Goal: Task Accomplishment & Management: Use online tool/utility

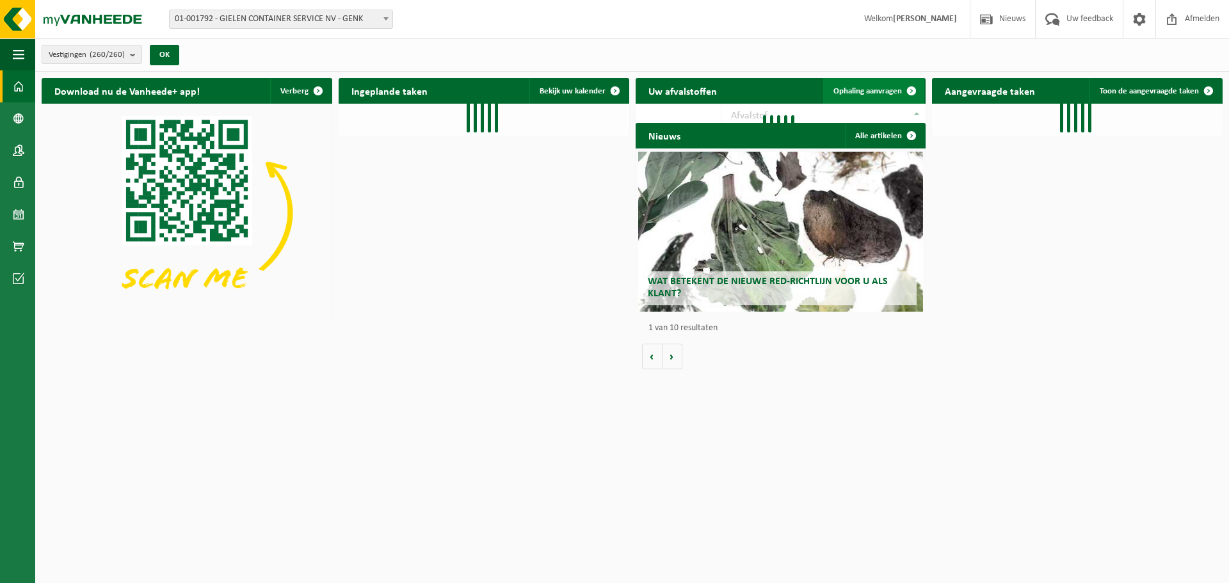
click at [882, 90] on span "Ophaling aanvragen" at bounding box center [867, 91] width 68 height 8
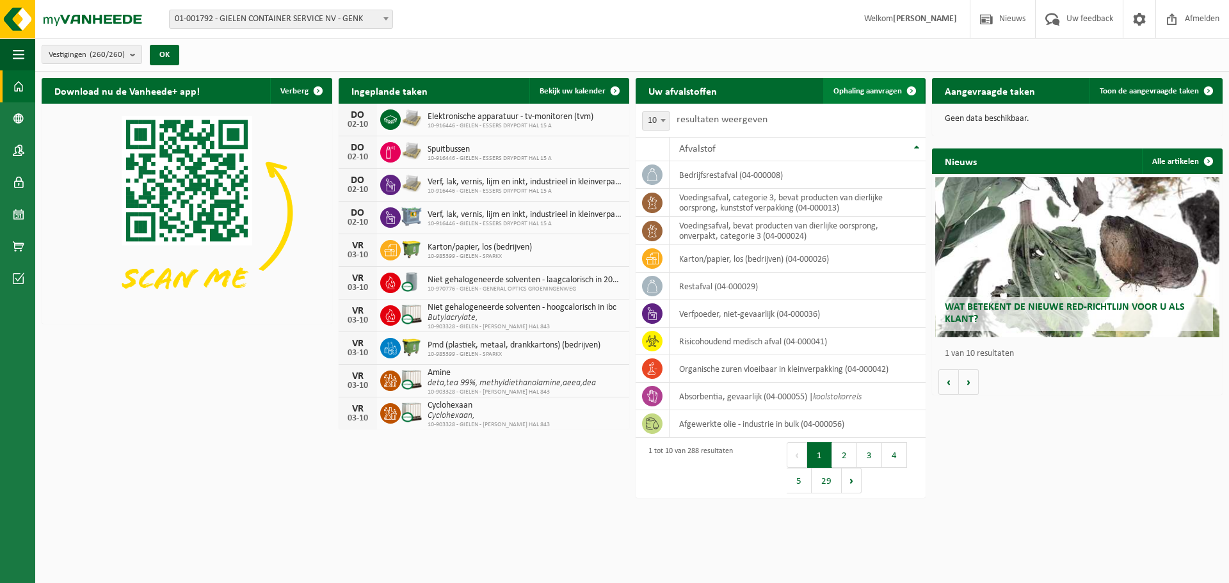
click at [857, 93] on span "Ophaling aanvragen" at bounding box center [867, 91] width 68 height 8
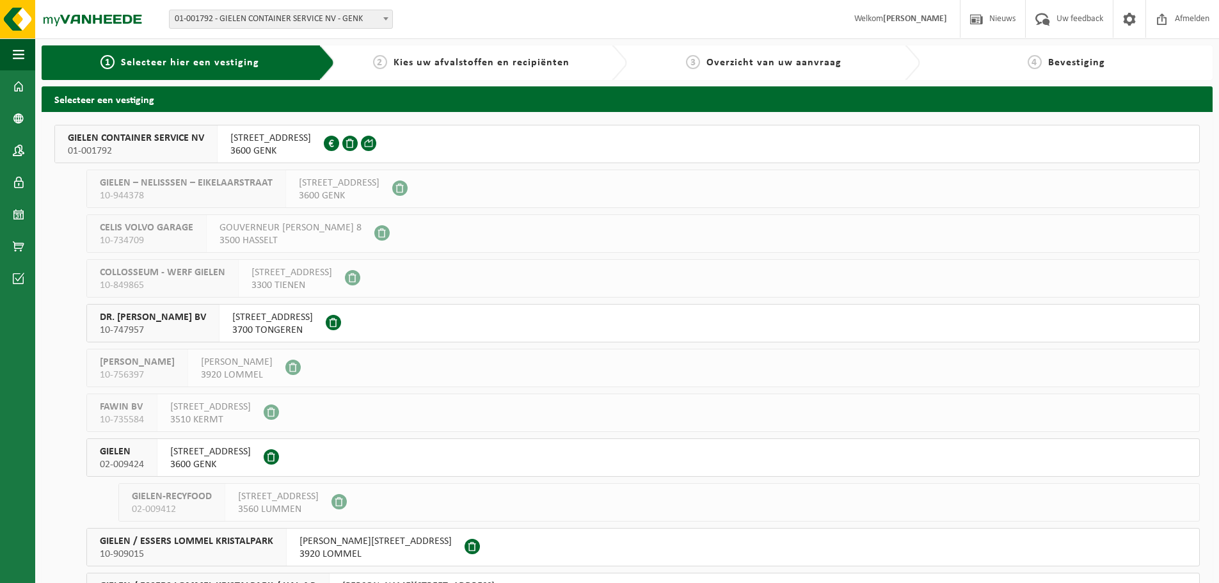
click at [148, 141] on span "GIELEN CONTAINER SERVICE NV" at bounding box center [136, 138] width 136 height 13
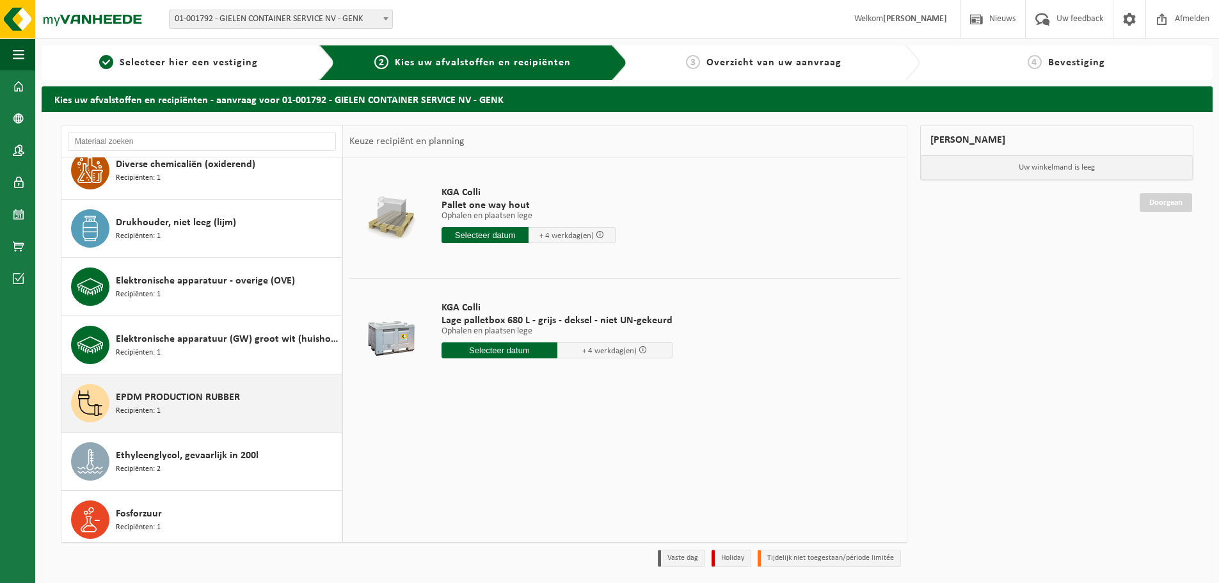
click at [167, 409] on div "EPDM PRODUCTION RUBBER Recipiënten: 1" at bounding box center [227, 403] width 223 height 38
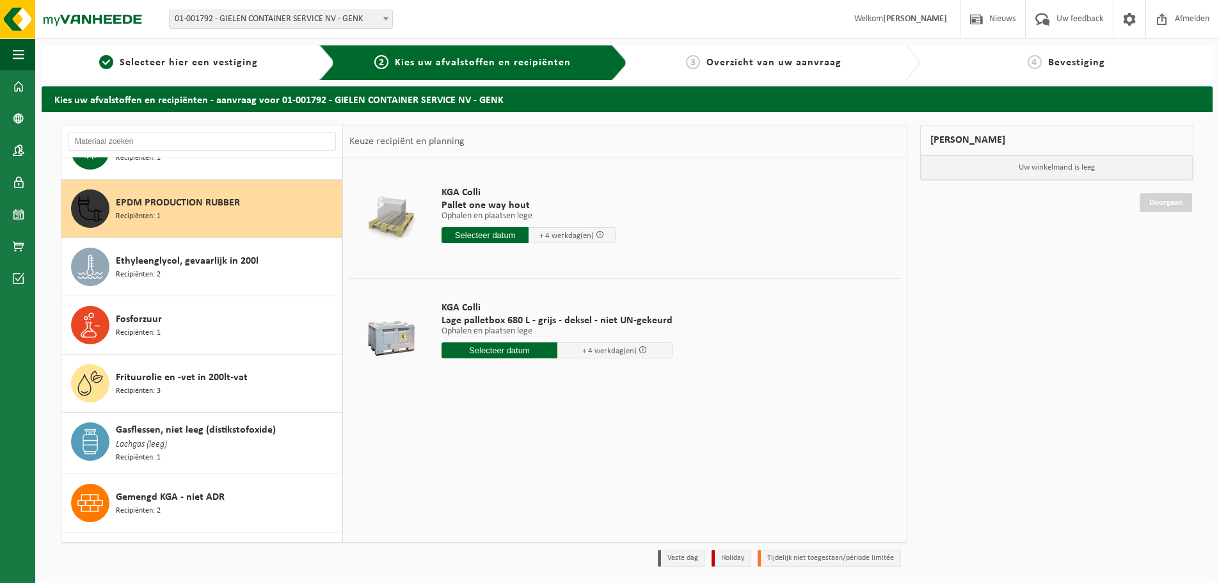
scroll to position [1109, 0]
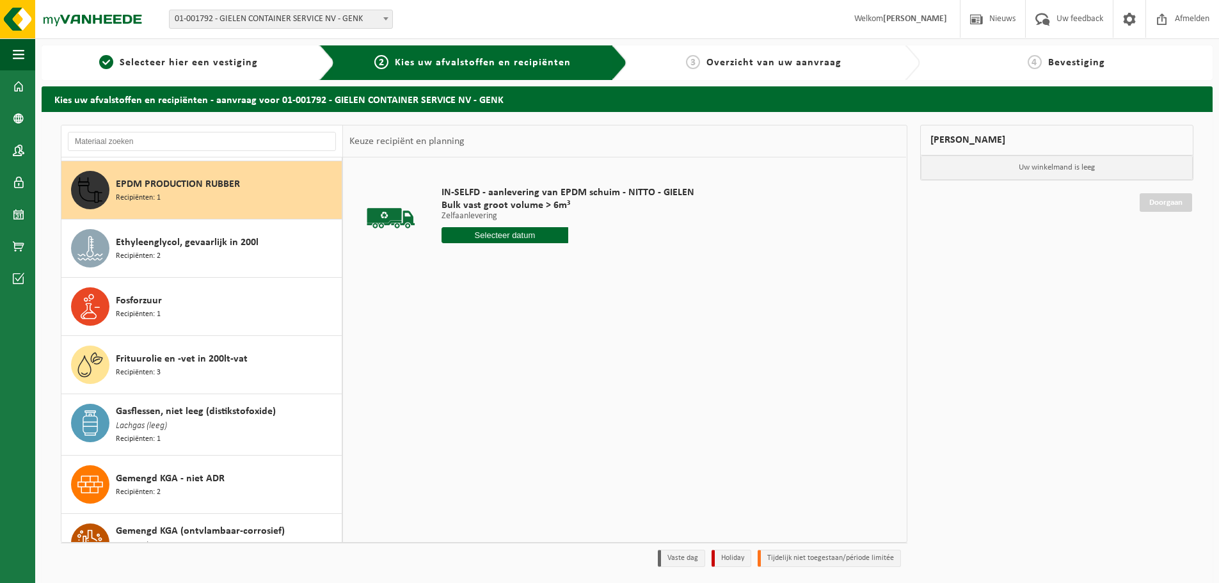
click at [531, 228] on input "text" at bounding box center [505, 235] width 127 height 16
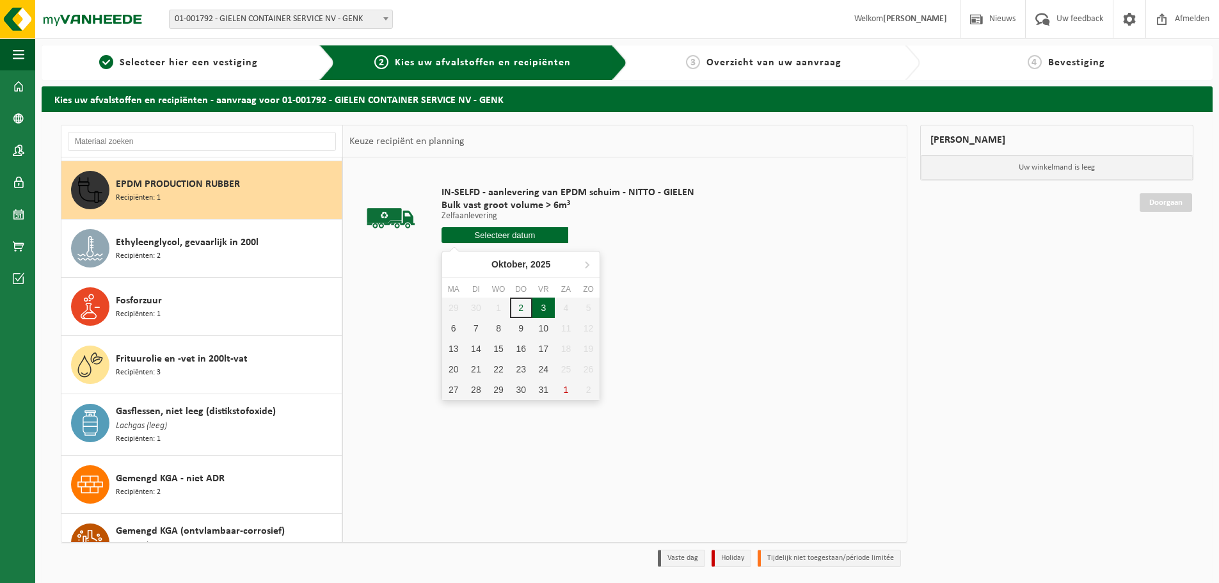
drag, startPoint x: 538, startPoint y: 305, endPoint x: 562, endPoint y: 305, distance: 23.7
click at [539, 305] on div "3" at bounding box center [543, 308] width 22 height 20
type input "Van 2025-10-03"
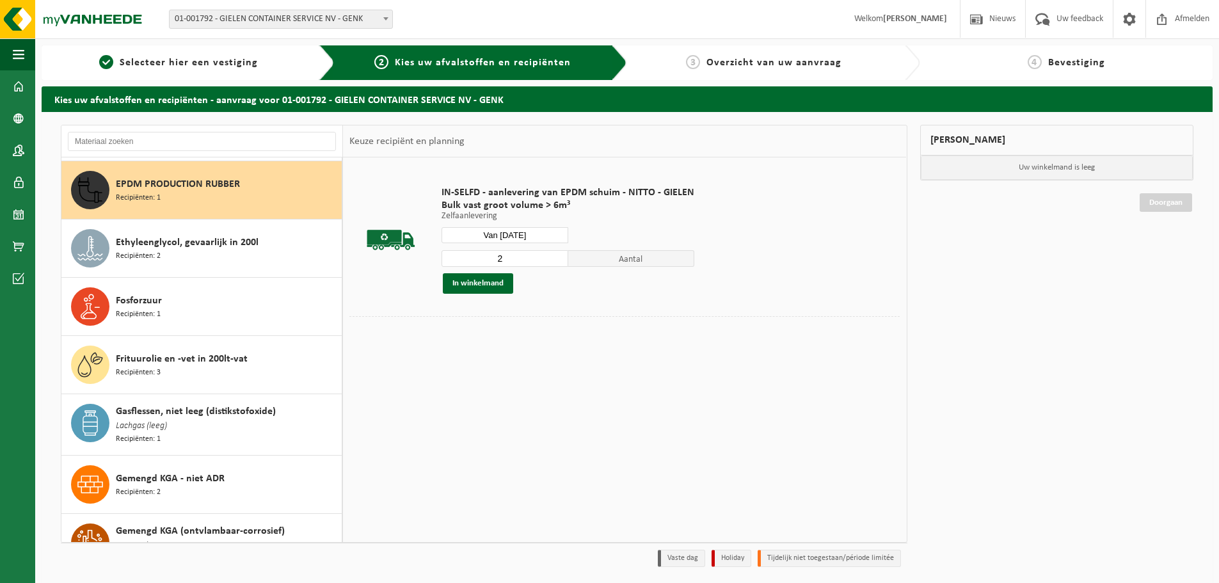
type input "2"
click at [555, 254] on input "2" at bounding box center [505, 258] width 127 height 17
click at [484, 283] on button "In winkelmand" at bounding box center [478, 283] width 70 height 20
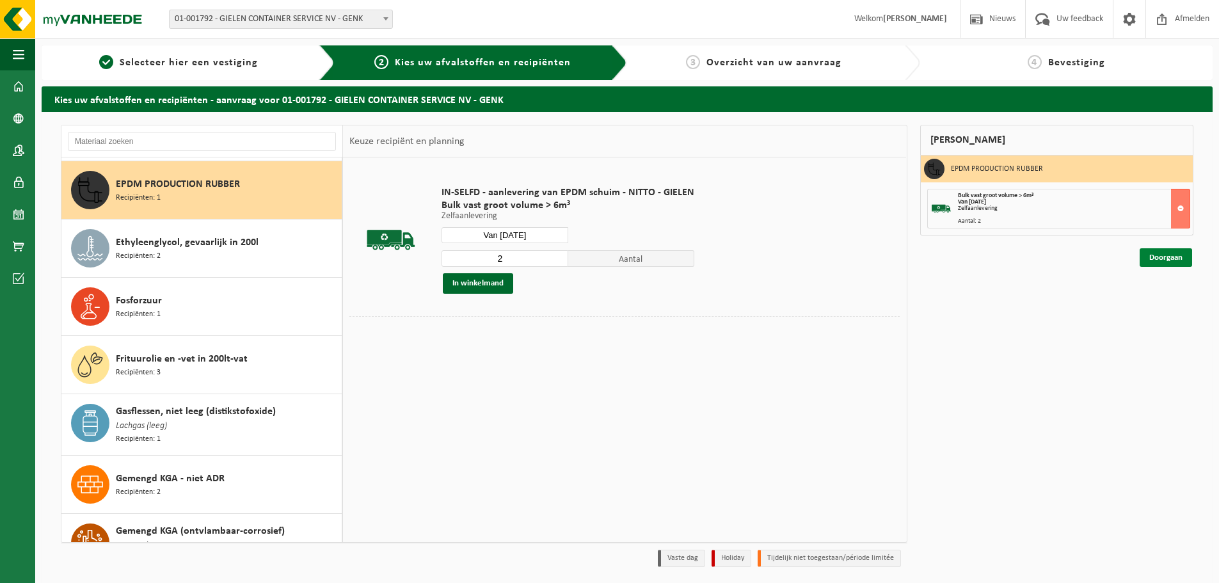
click at [1164, 262] on link "Doorgaan" at bounding box center [1166, 257] width 52 height 19
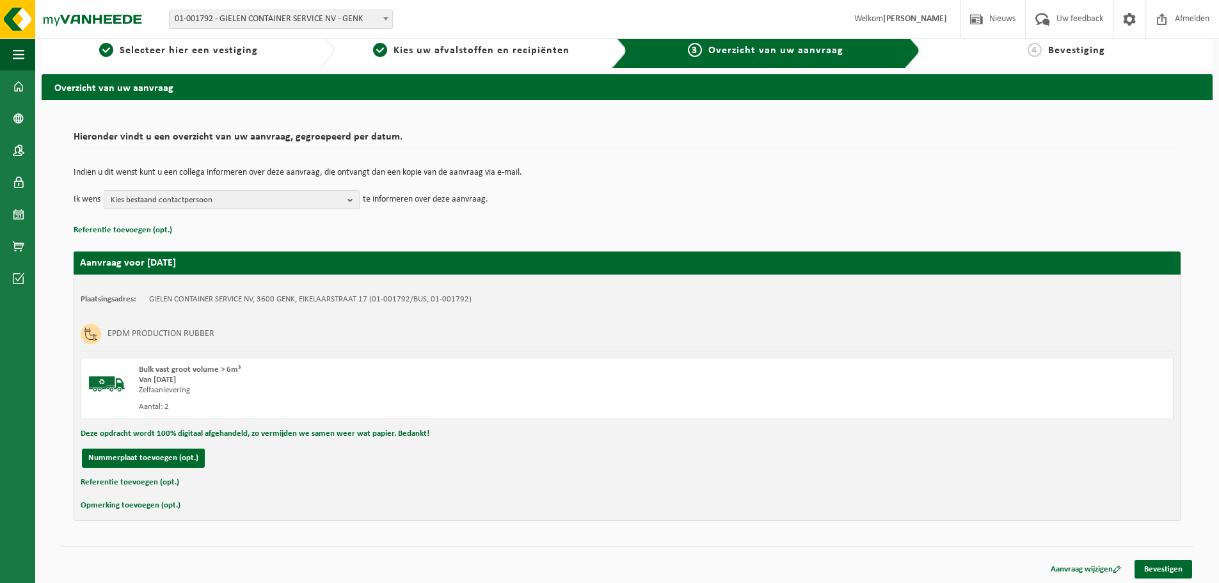
scroll to position [15, 0]
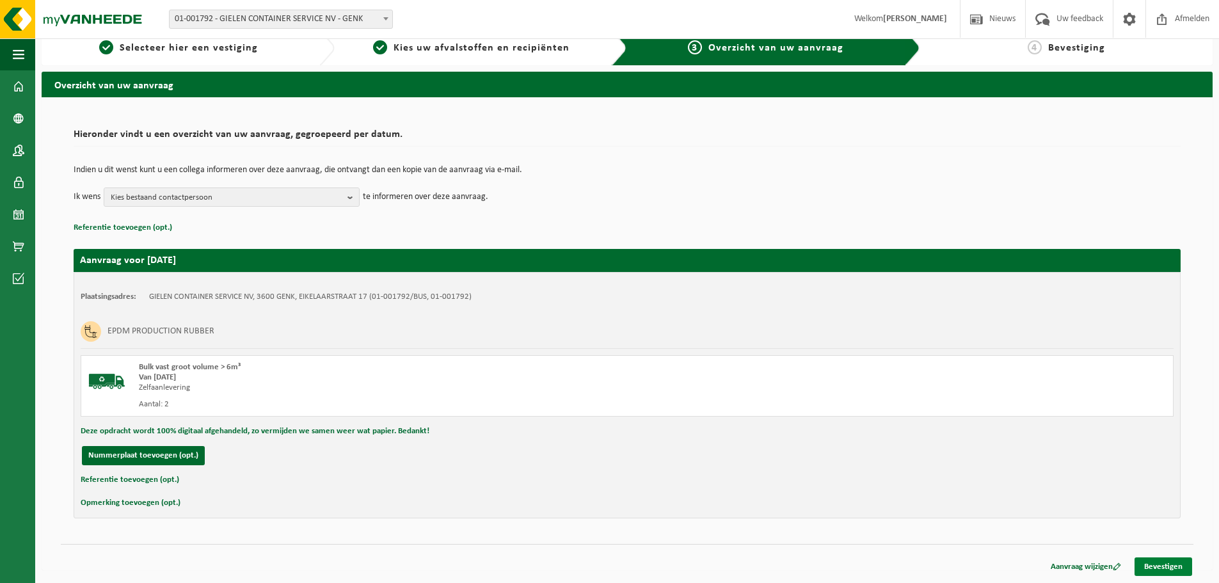
click at [1165, 563] on link "Bevestigen" at bounding box center [1163, 566] width 58 height 19
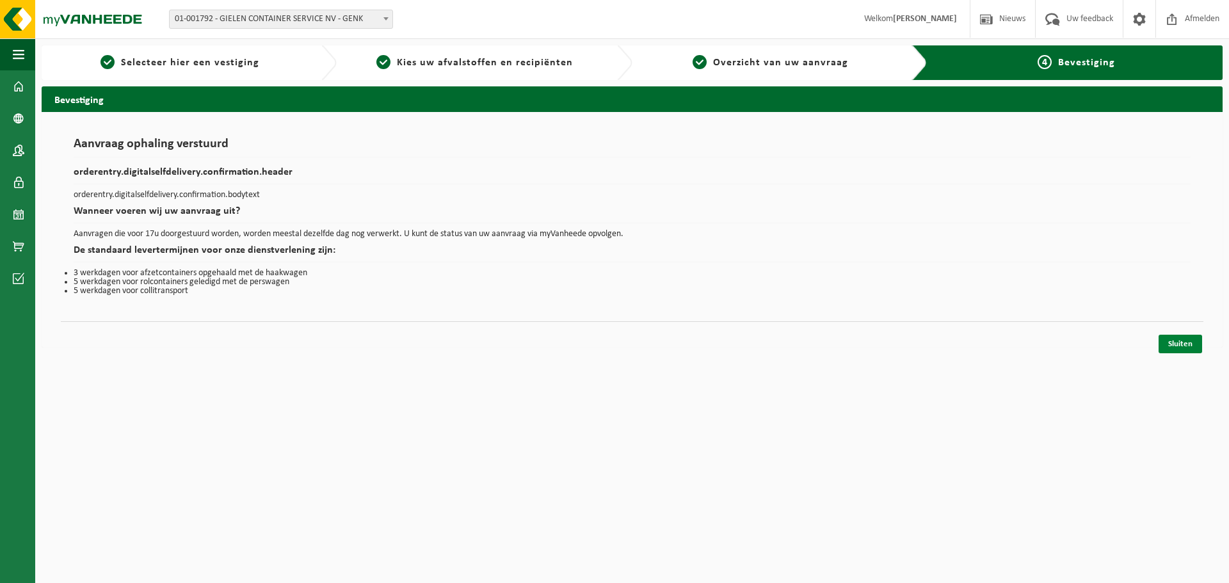
click at [1185, 344] on link "Sluiten" at bounding box center [1180, 344] width 44 height 19
